Goal: Transaction & Acquisition: Purchase product/service

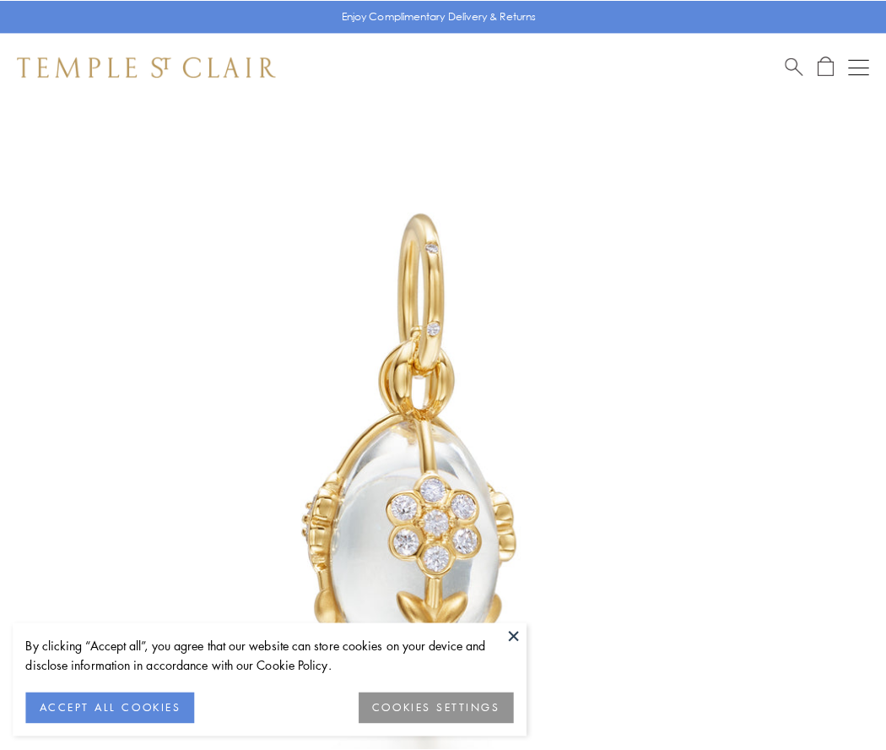
scroll to position [56, 0]
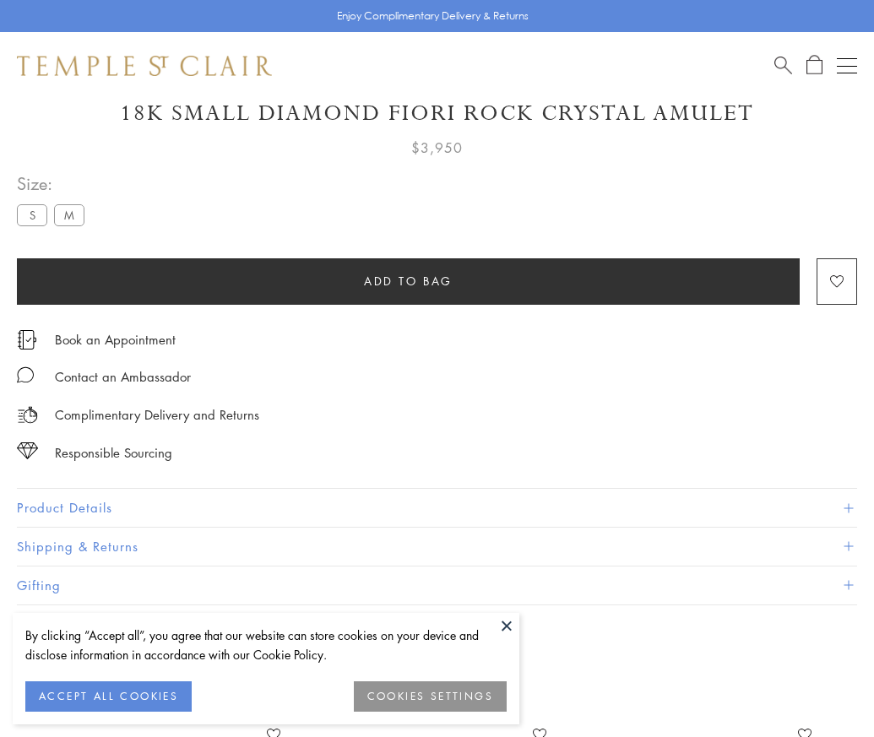
click at [408, 280] on span "Add to bag" at bounding box center [408, 281] width 89 height 19
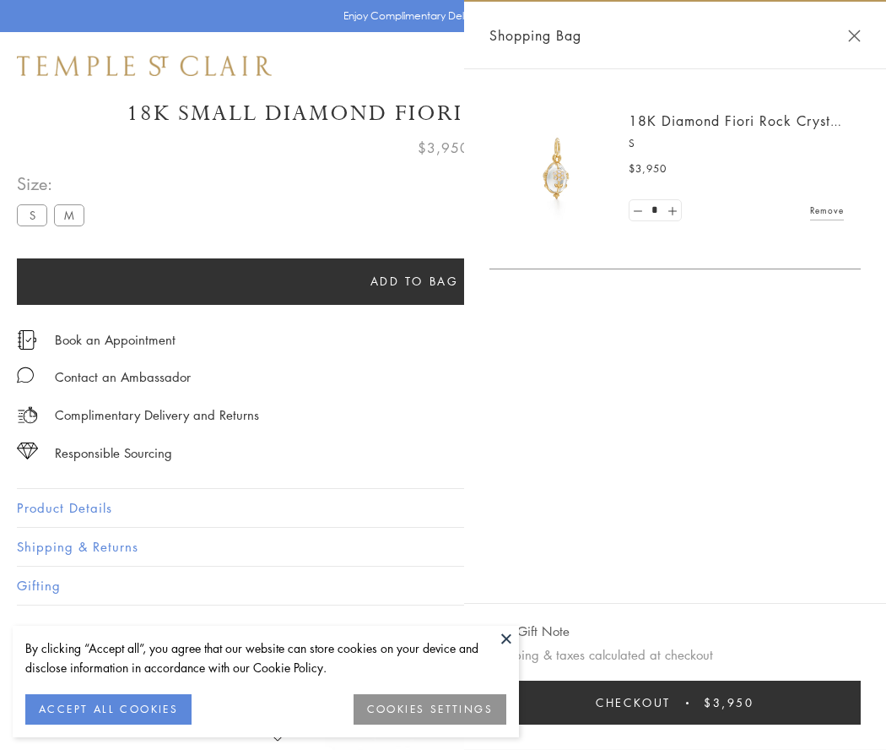
click at [676, 702] on button "Checkout $3,950" at bounding box center [675, 702] width 371 height 44
